Goal: Information Seeking & Learning: Check status

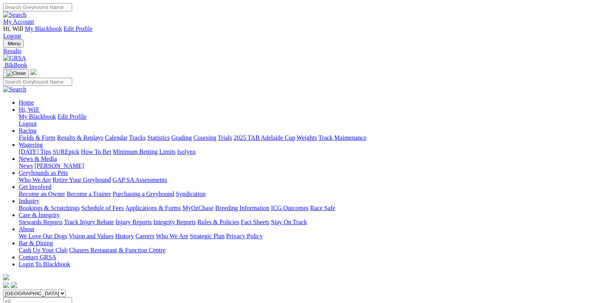
scroll to position [39, 0]
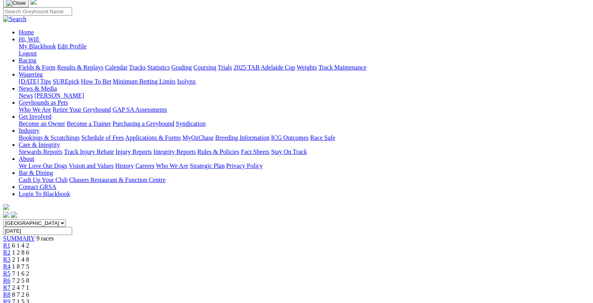
scroll to position [117, 0]
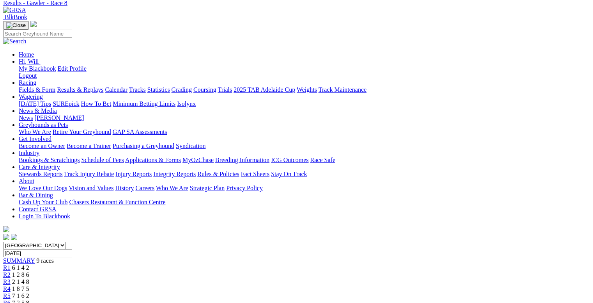
scroll to position [0, 0]
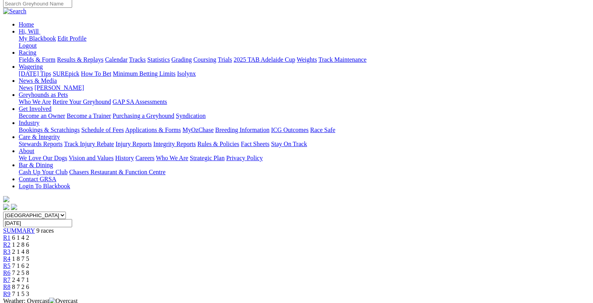
scroll to position [39, 0]
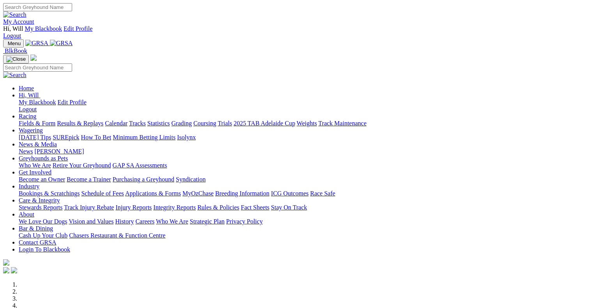
scroll to position [273, 0]
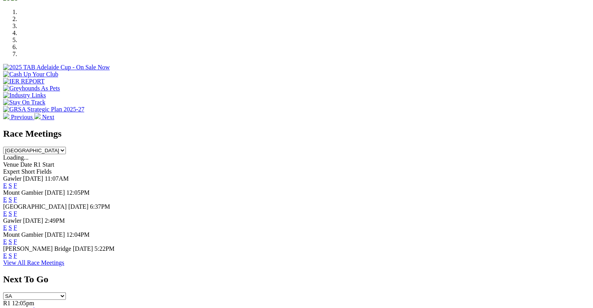
click at [17, 211] on link "F" at bounding box center [16, 214] width 4 height 7
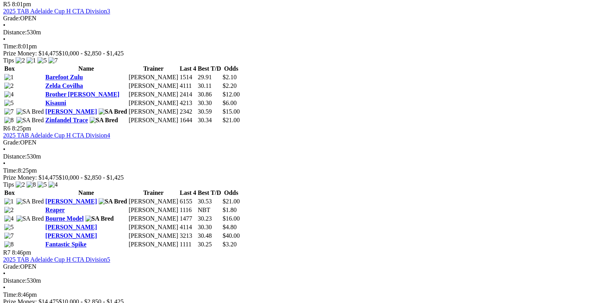
scroll to position [975, 0]
